Goal: Navigation & Orientation: Find specific page/section

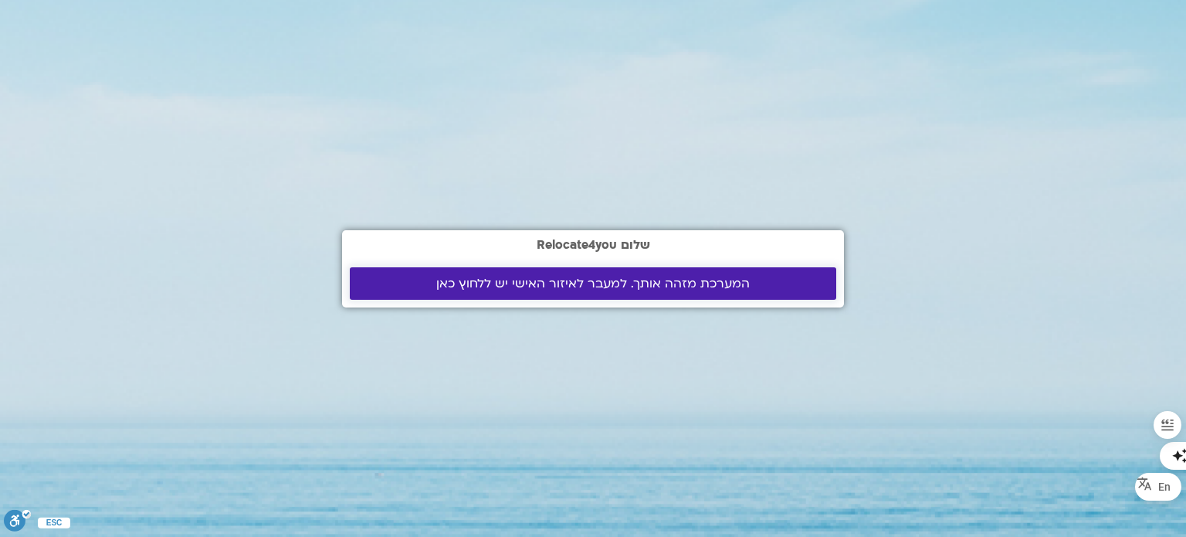
click at [561, 280] on span "המערכת מזהה אותך. למעבר לאיזור האישי יש ללחוץ כאן" at bounding box center [592, 283] width 313 height 14
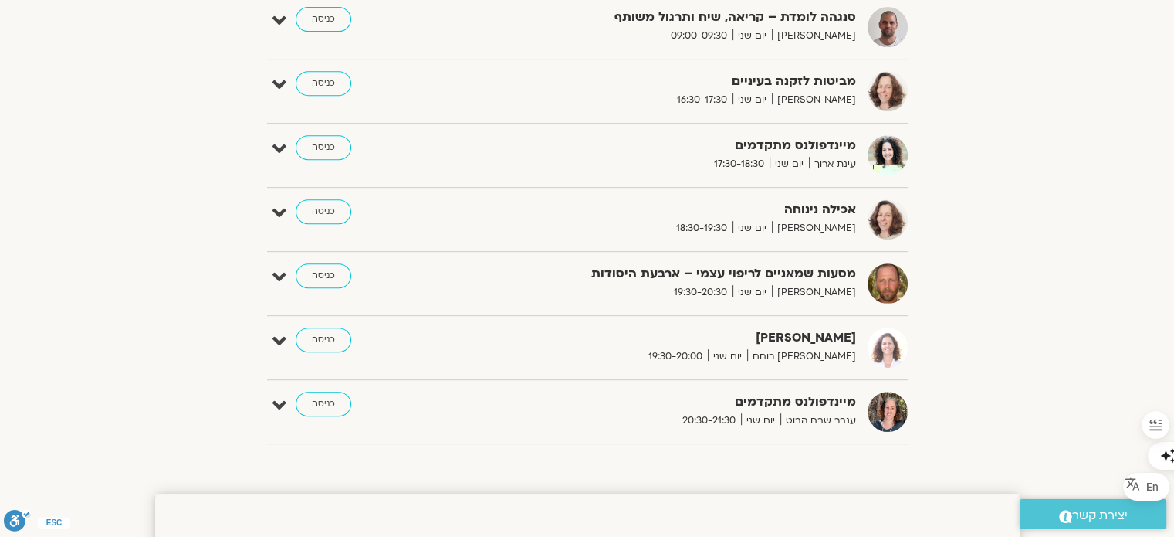
scroll to position [611, 0]
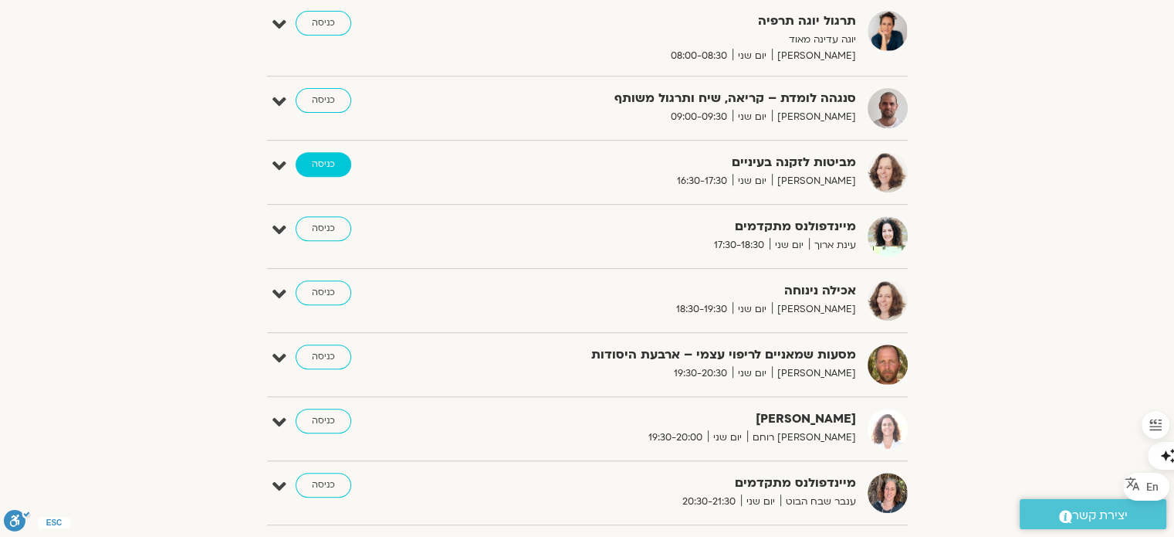
click at [329, 164] on link "כניסה" at bounding box center [324, 164] width 56 height 25
